Goal: Transaction & Acquisition: Purchase product/service

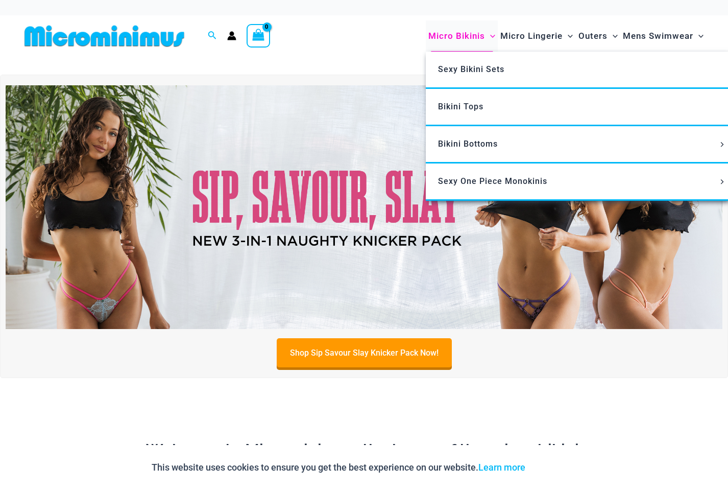
click at [476, 36] on span "Micro Bikinis" at bounding box center [456, 36] width 57 height 26
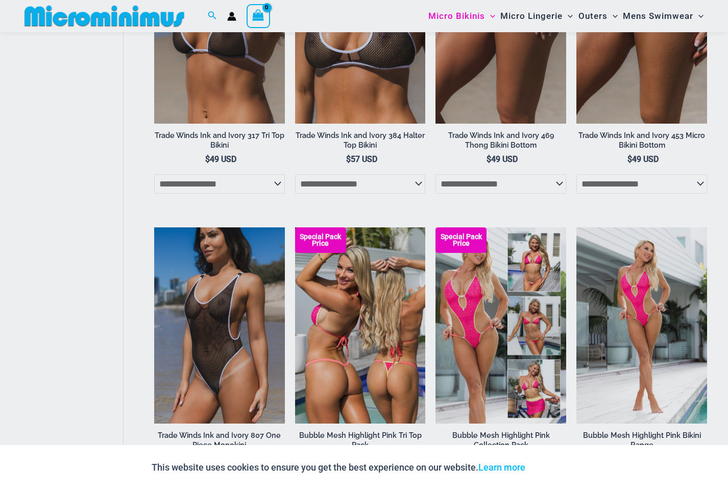
scroll to position [1117, 0]
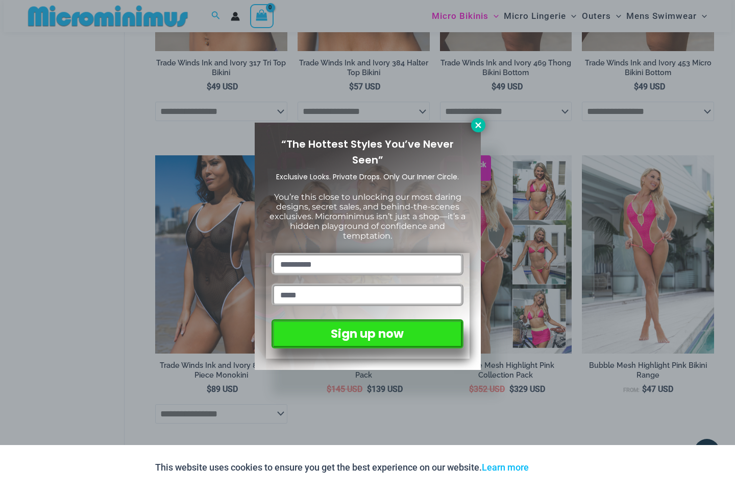
click at [476, 119] on button at bounding box center [478, 125] width 14 height 14
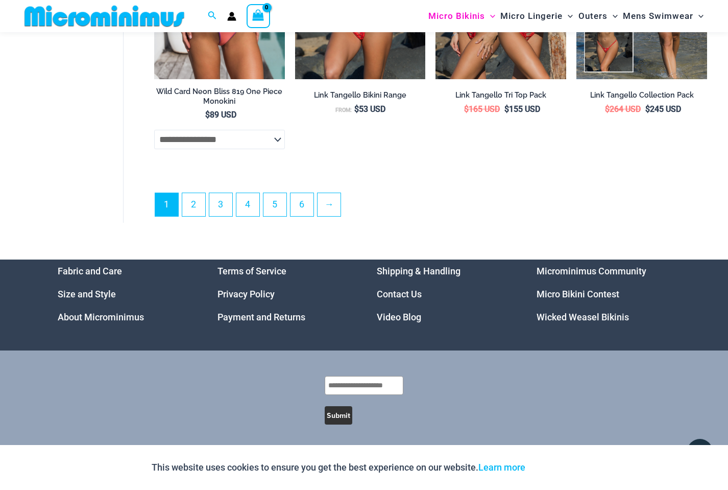
scroll to position [2580, 0]
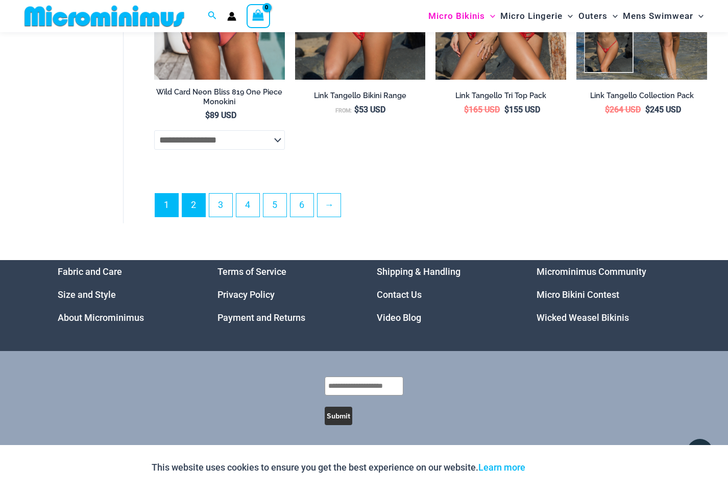
click at [198, 196] on link "2" at bounding box center [193, 204] width 23 height 23
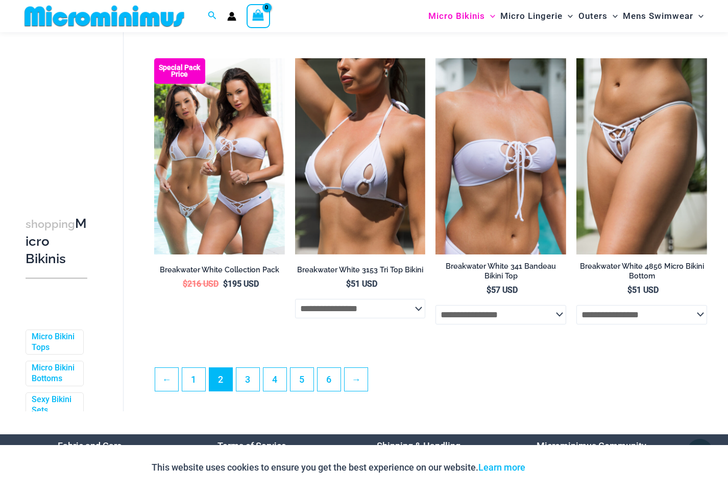
scroll to position [2151, 0]
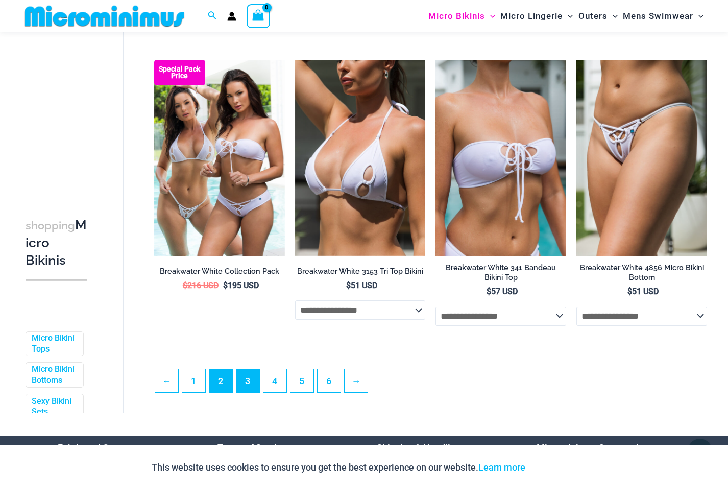
click at [241, 384] on link "3" at bounding box center [247, 380] width 23 height 23
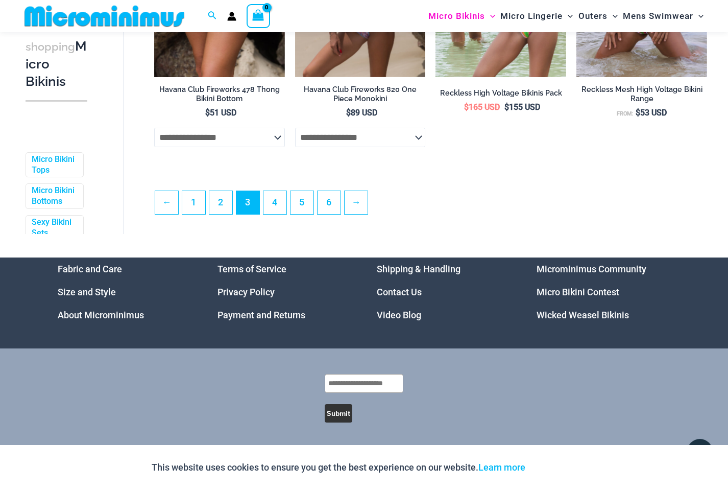
scroll to position [2332, 0]
click at [283, 200] on link "4" at bounding box center [274, 202] width 23 height 23
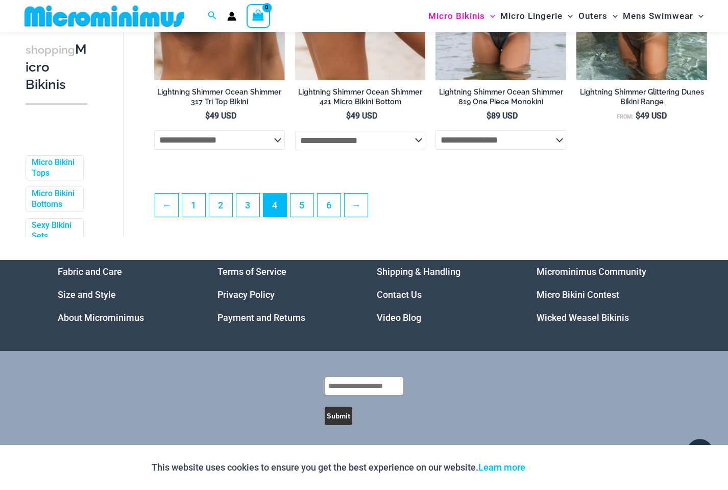
scroll to position [2321, 0]
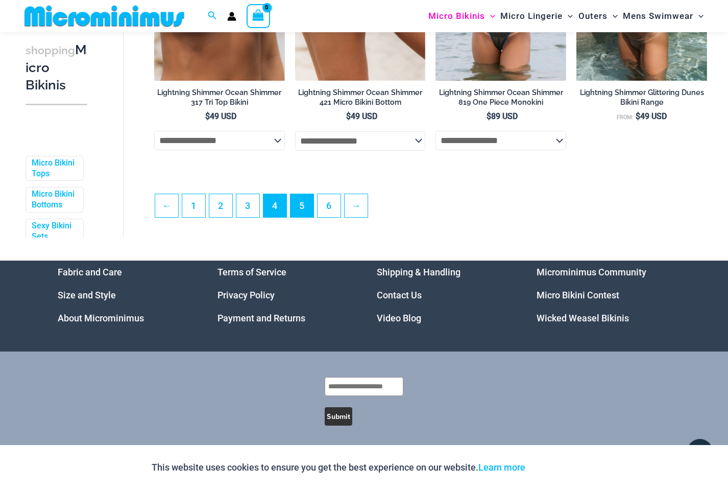
click at [309, 202] on link "5" at bounding box center [301, 205] width 23 height 23
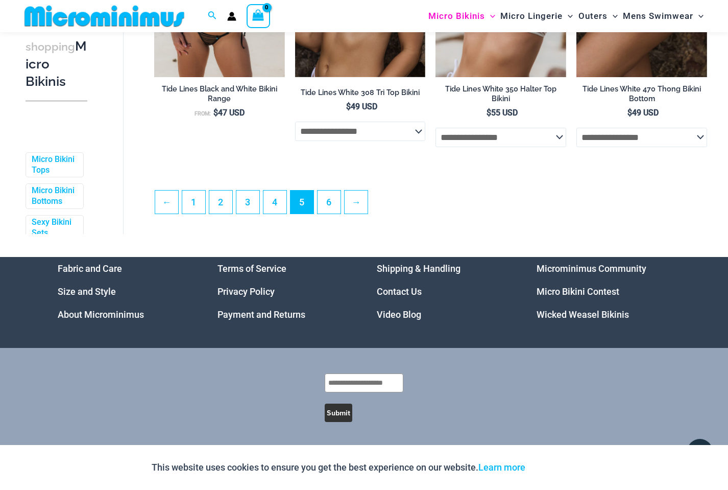
scroll to position [2301, 0]
click at [327, 202] on link "6" at bounding box center [329, 201] width 23 height 23
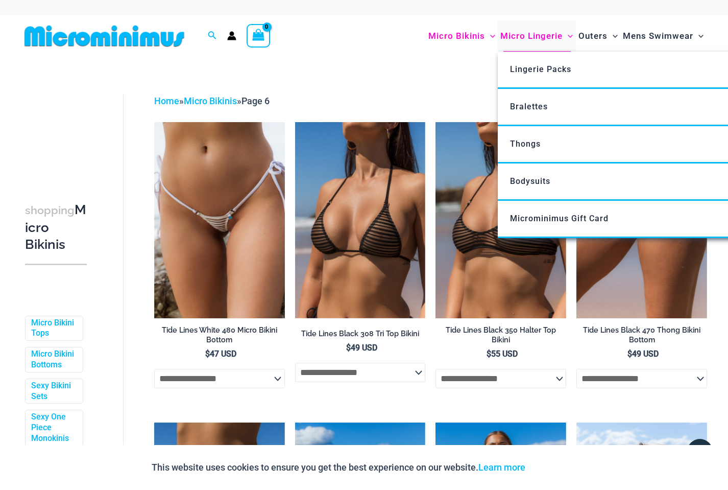
click at [554, 33] on span "Micro Lingerie" at bounding box center [531, 36] width 62 height 26
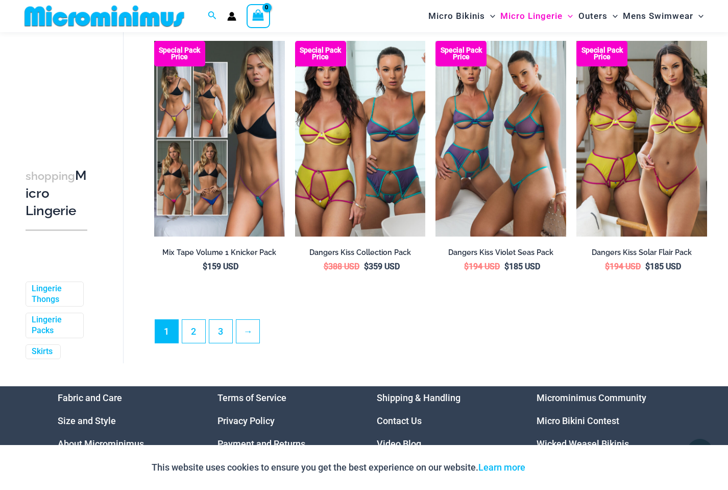
scroll to position [2207, 0]
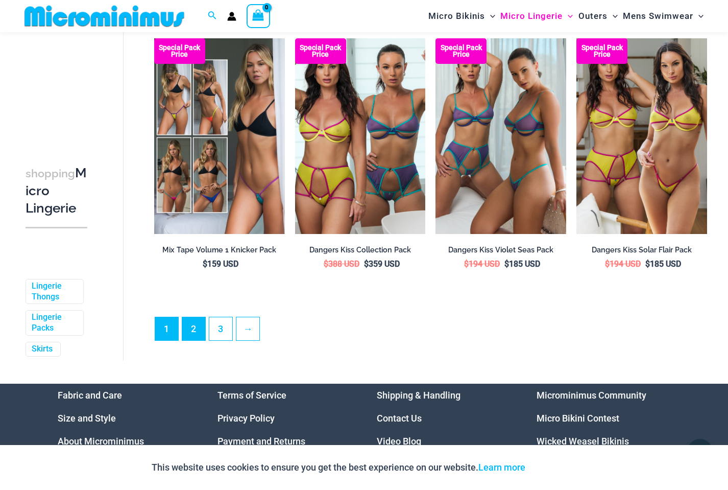
click at [188, 318] on link "2" at bounding box center [193, 328] width 23 height 23
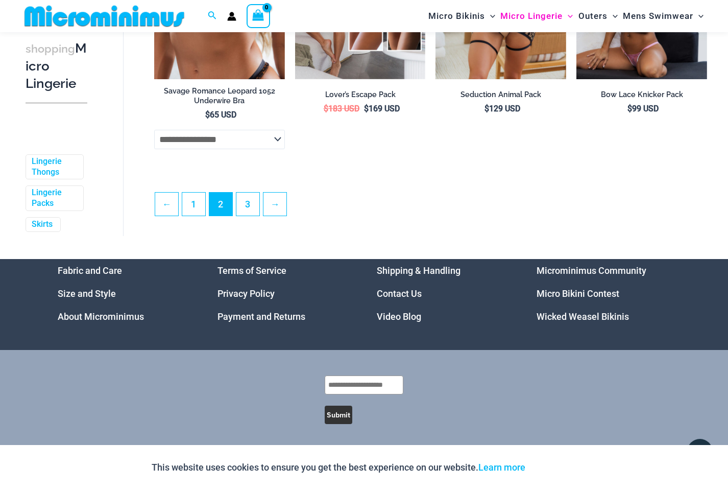
scroll to position [2315, 0]
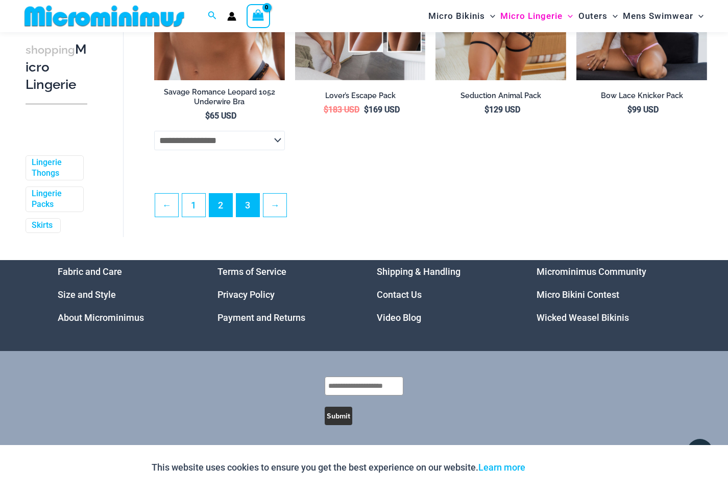
click at [251, 205] on link "3" at bounding box center [247, 204] width 23 height 23
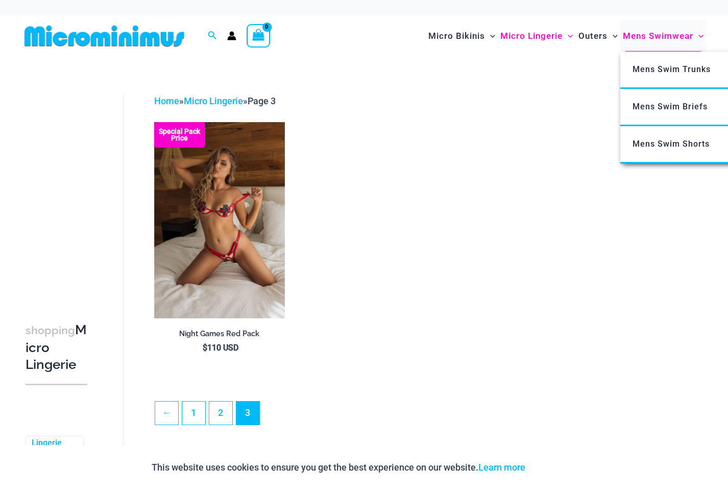
click at [654, 33] on span "Mens Swimwear" at bounding box center [658, 36] width 70 height 26
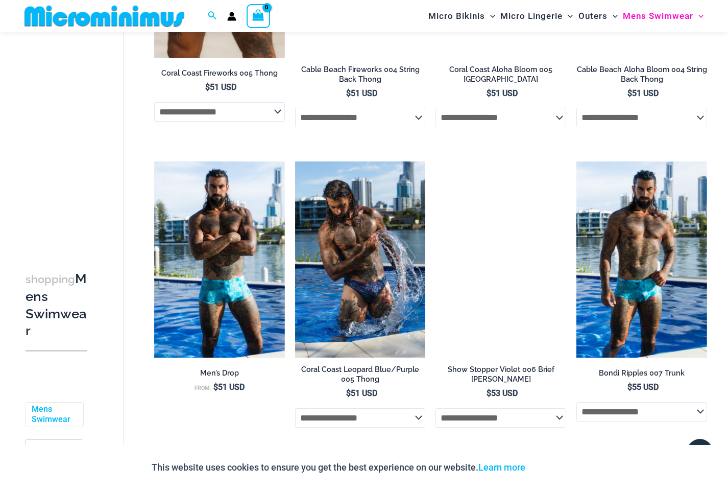
scroll to position [1217, 0]
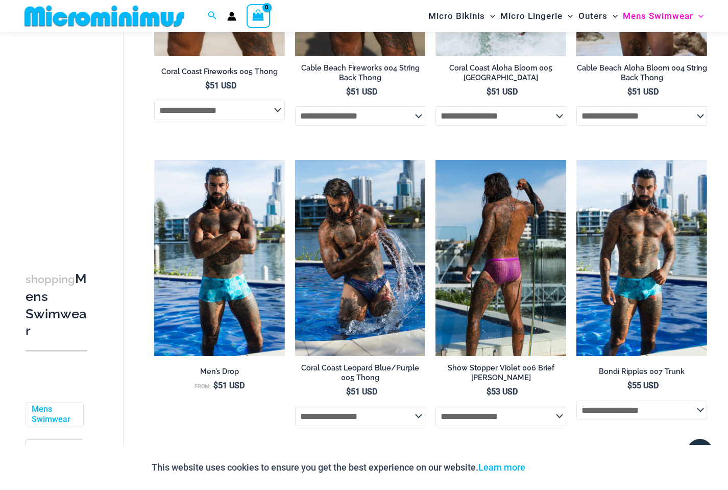
click at [500, 332] on img at bounding box center [500, 258] width 131 height 196
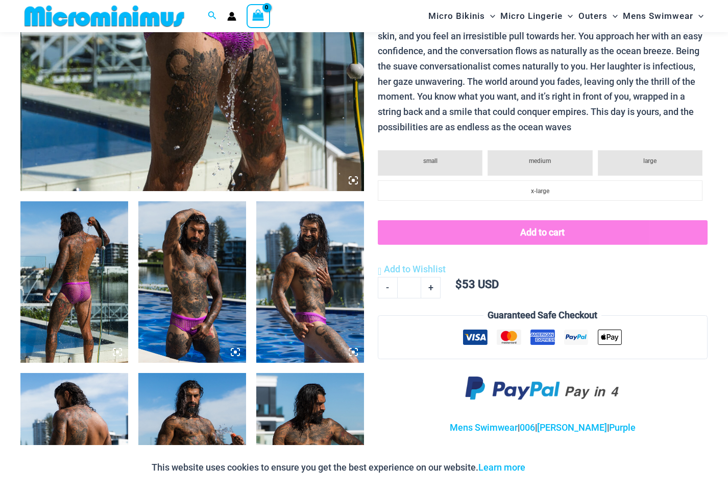
scroll to position [435, 0]
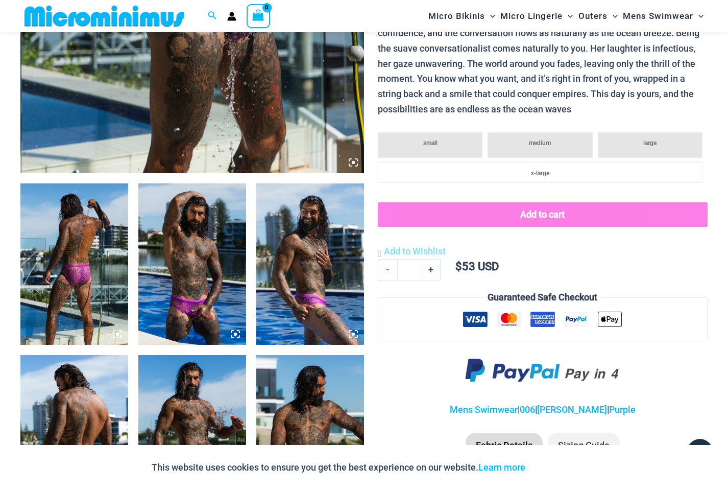
click at [172, 282] on img at bounding box center [192, 263] width 108 height 161
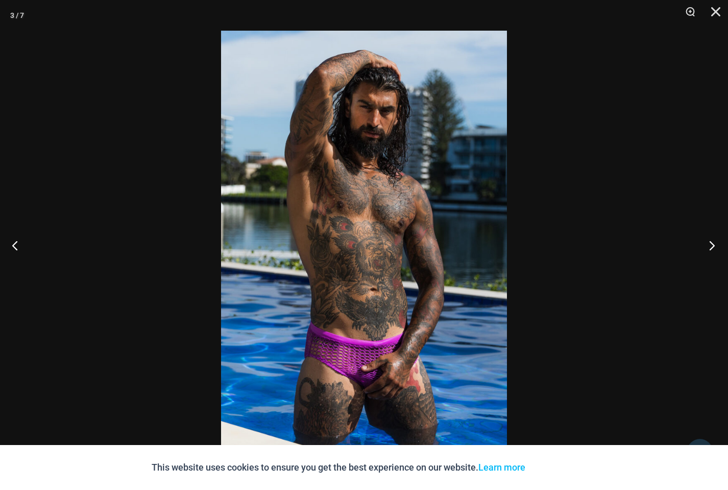
click at [705, 236] on button "Next" at bounding box center [709, 245] width 38 height 51
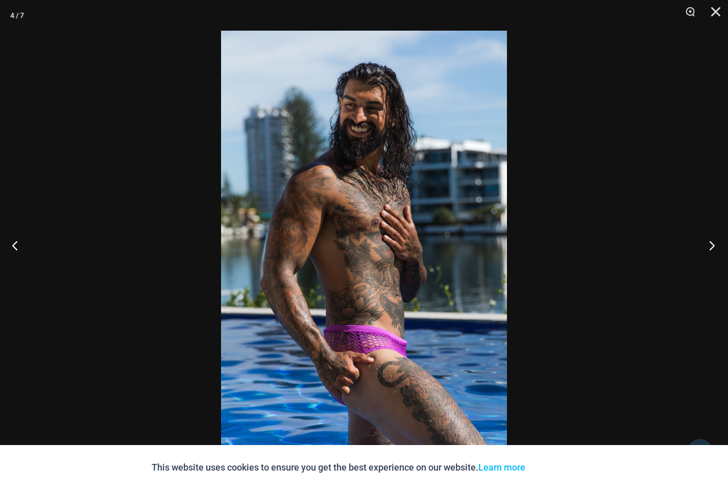
click at [705, 236] on button "Next" at bounding box center [709, 245] width 38 height 51
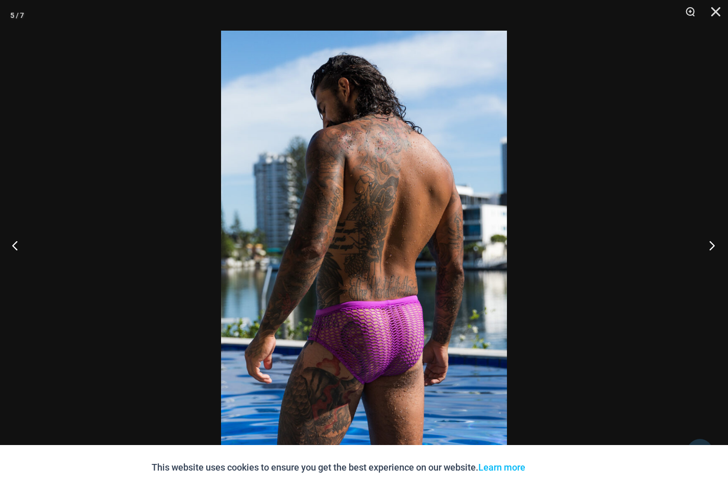
click at [705, 236] on button "Next" at bounding box center [709, 245] width 38 height 51
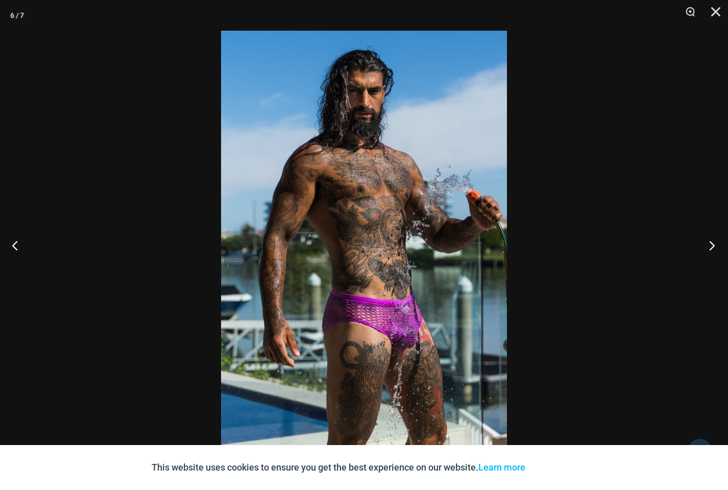
click at [705, 236] on button "Next" at bounding box center [709, 245] width 38 height 51
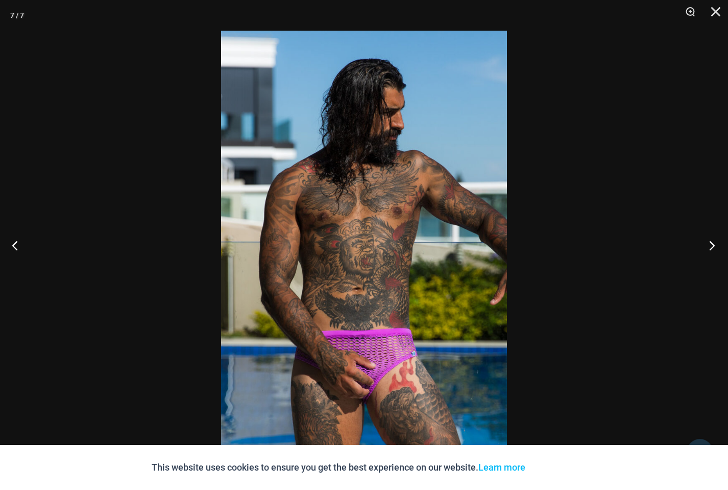
click at [712, 240] on button "Next" at bounding box center [709, 245] width 38 height 51
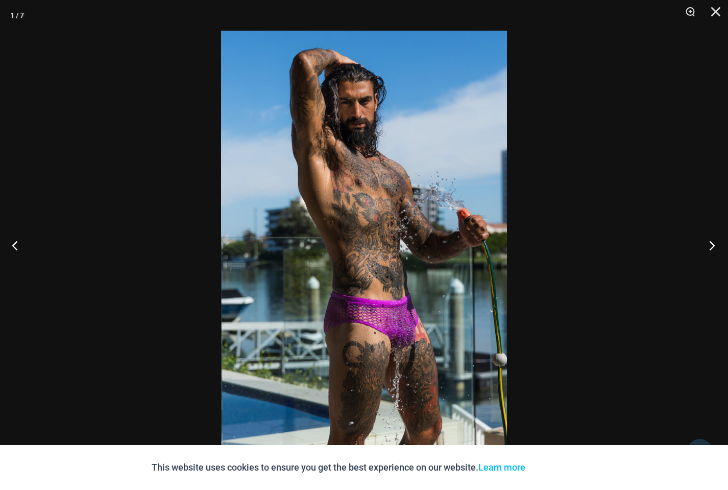
click at [712, 240] on button "Next" at bounding box center [709, 245] width 38 height 51
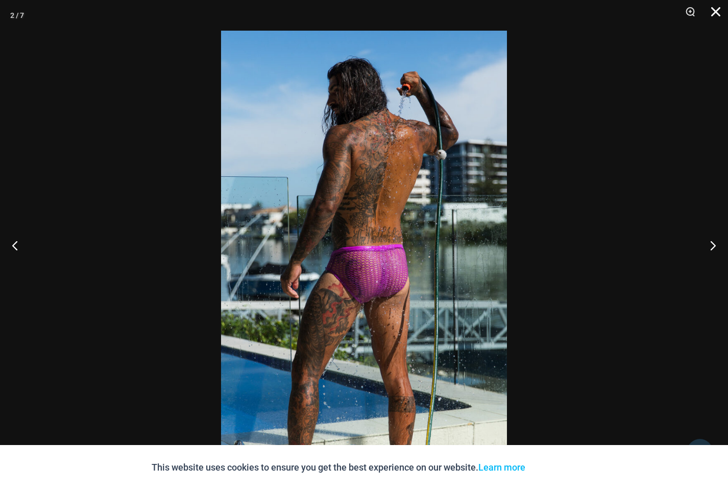
click at [715, 17] on button "Close" at bounding box center [712, 15] width 26 height 31
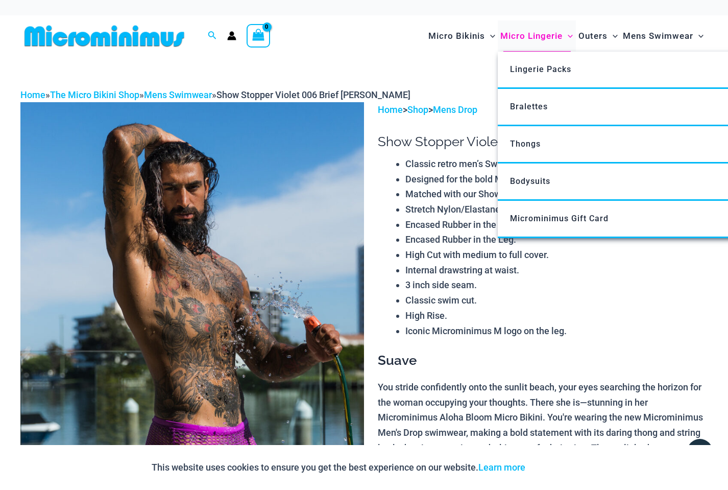
scroll to position [0, 0]
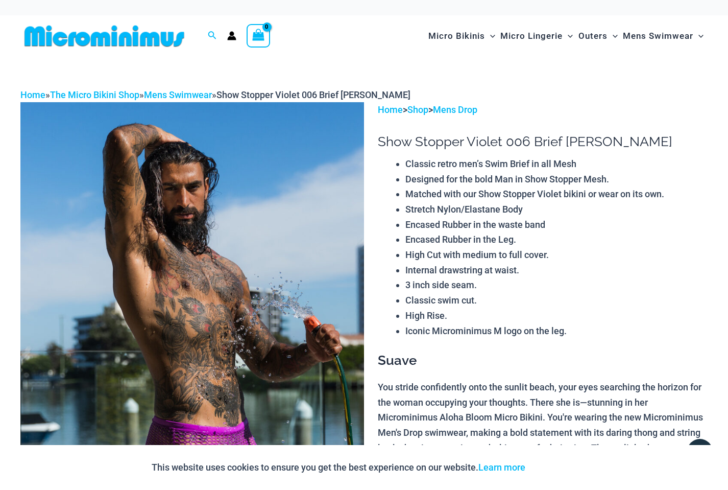
click at [111, 41] on img at bounding box center [104, 36] width 168 height 23
